Goal: Task Accomplishment & Management: Use online tool/utility

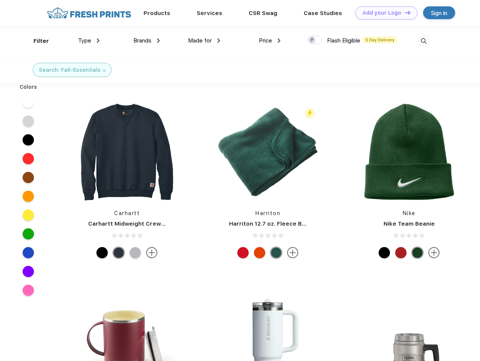
click at [383, 13] on link "Add your Logo Design Tool" at bounding box center [386, 12] width 62 height 13
click at [0, 0] on div "Design Tool" at bounding box center [0, 0] width 0 height 0
click at [404, 12] on link "Add your Logo Design Tool" at bounding box center [386, 12] width 62 height 13
click at [36, 41] on div "Filter" at bounding box center [41, 41] width 15 height 9
click at [89, 41] on span "Type" at bounding box center [84, 40] width 13 height 7
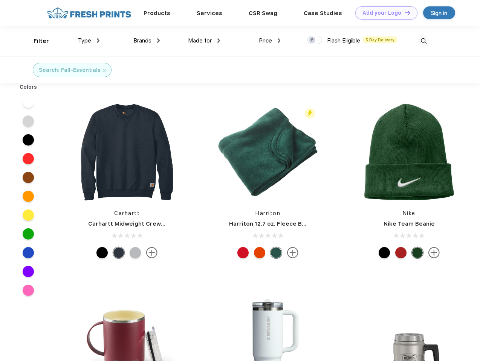
click at [146, 41] on span "Brands" at bounding box center [142, 40] width 18 height 7
click at [204, 41] on span "Made for" at bounding box center [200, 40] width 24 height 7
click at [270, 41] on span "Price" at bounding box center [265, 40] width 13 height 7
click at [315, 40] on div at bounding box center [314, 40] width 15 height 8
click at [312, 40] on input "checkbox" at bounding box center [309, 37] width 5 height 5
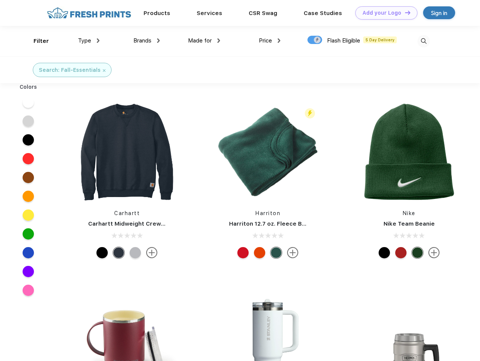
click at [423, 41] on img at bounding box center [423, 41] width 12 height 12
